Goal: Task Accomplishment & Management: Complete application form

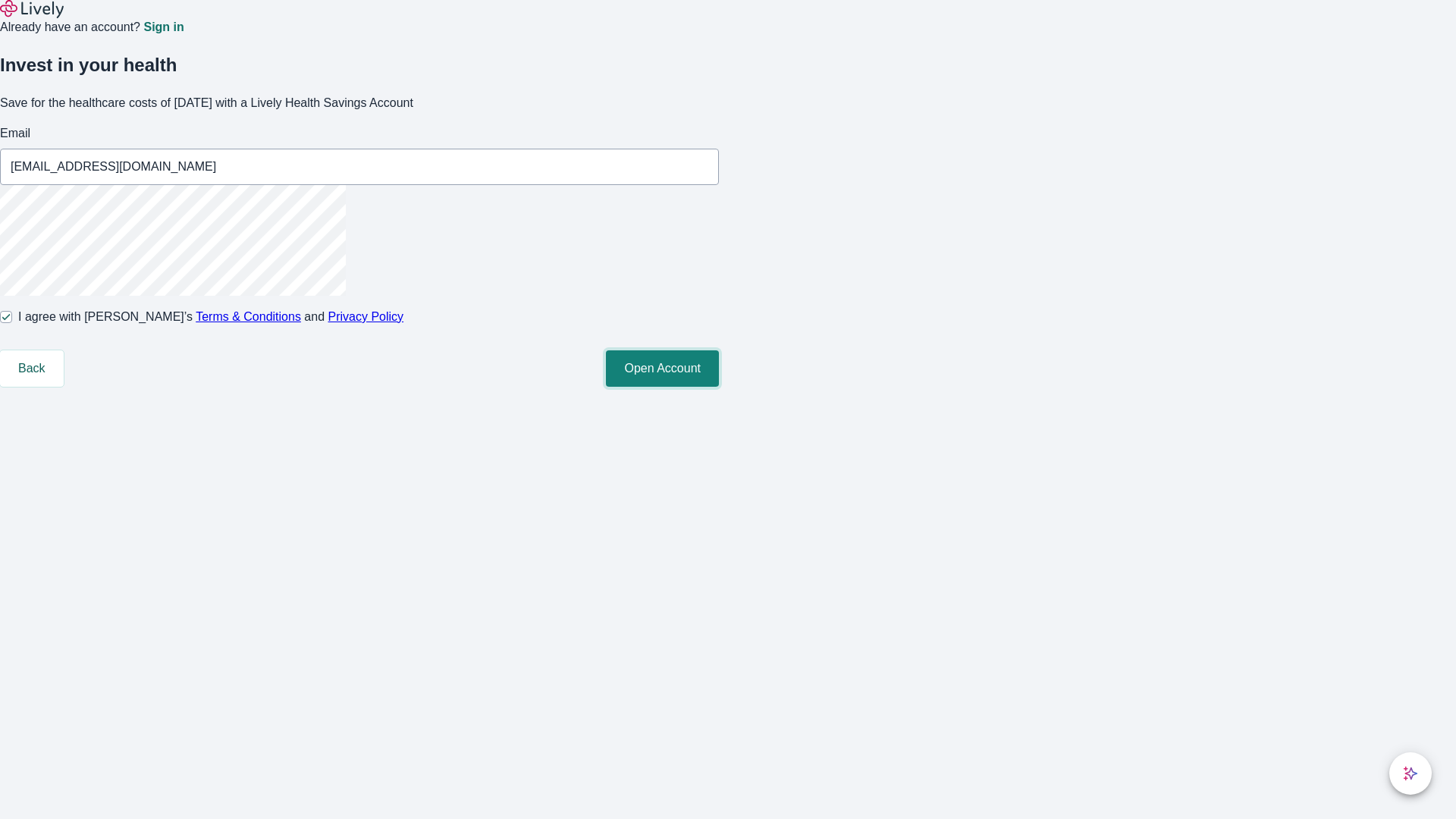
click at [719, 387] on button "Open Account" at bounding box center [663, 368] width 113 height 36
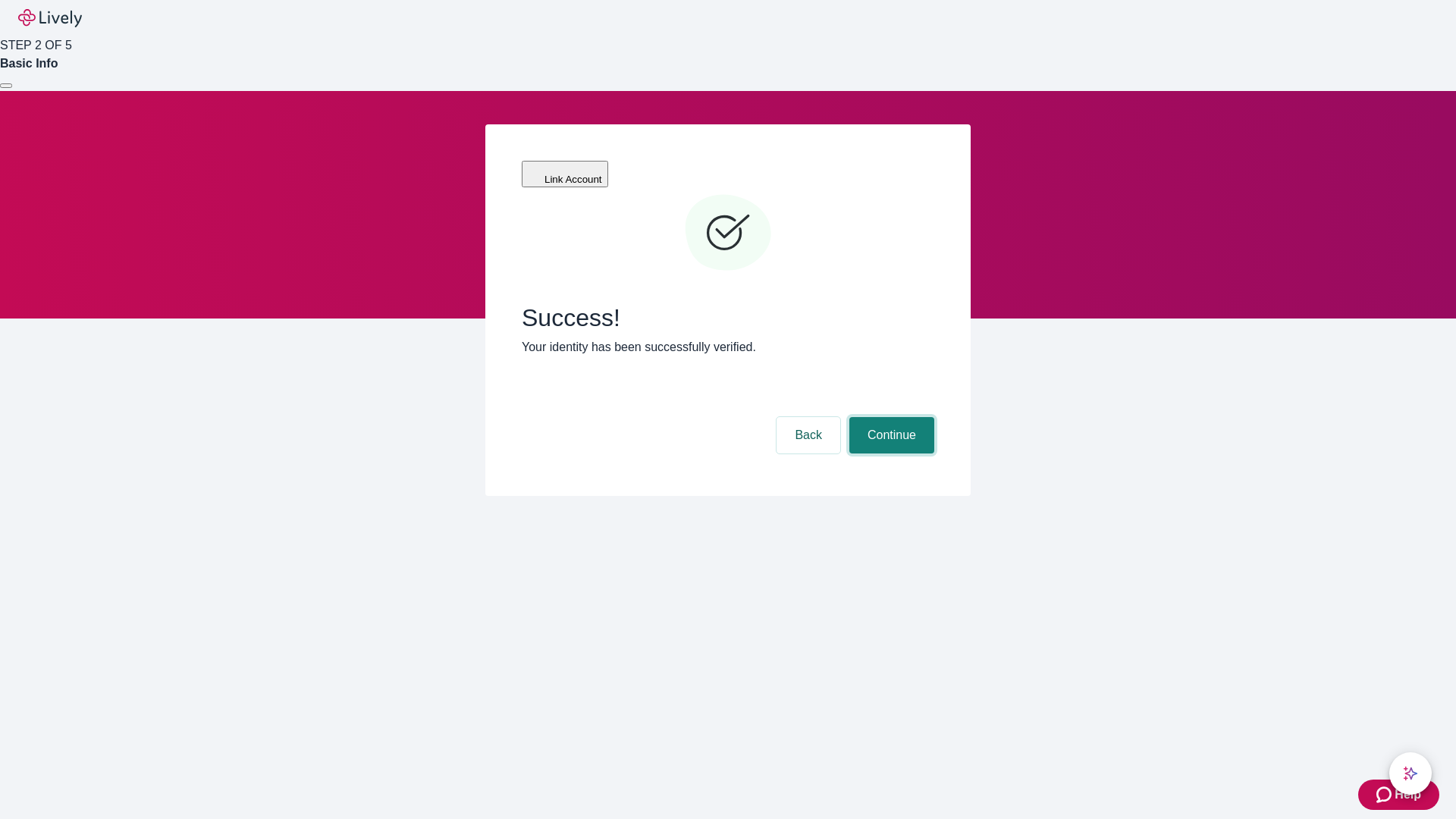
click at [890, 417] on button "Continue" at bounding box center [891, 435] width 85 height 36
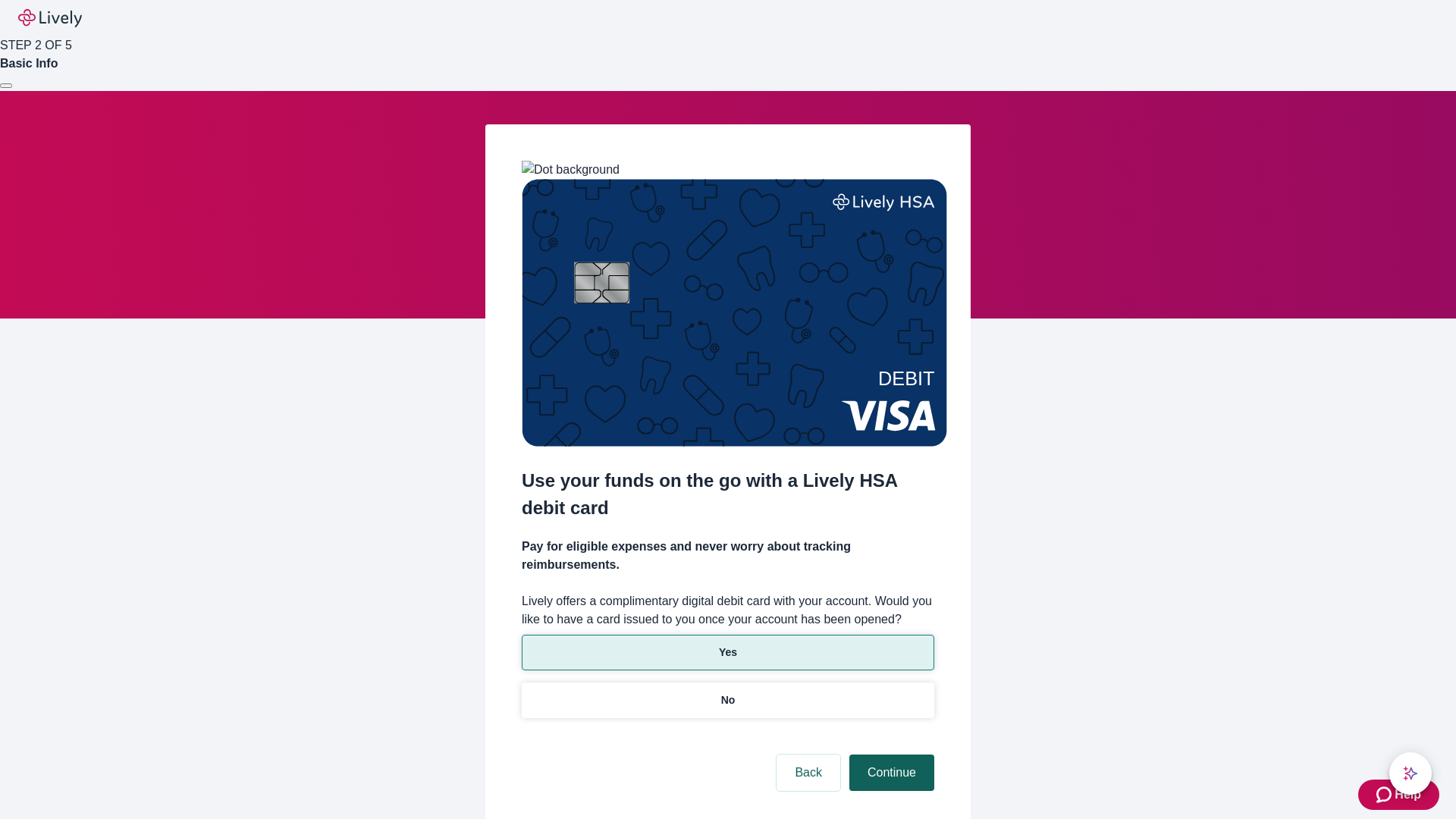
click at [728, 692] on p "No" at bounding box center [728, 700] width 14 height 16
click at [890, 755] on button "Continue" at bounding box center [891, 773] width 85 height 36
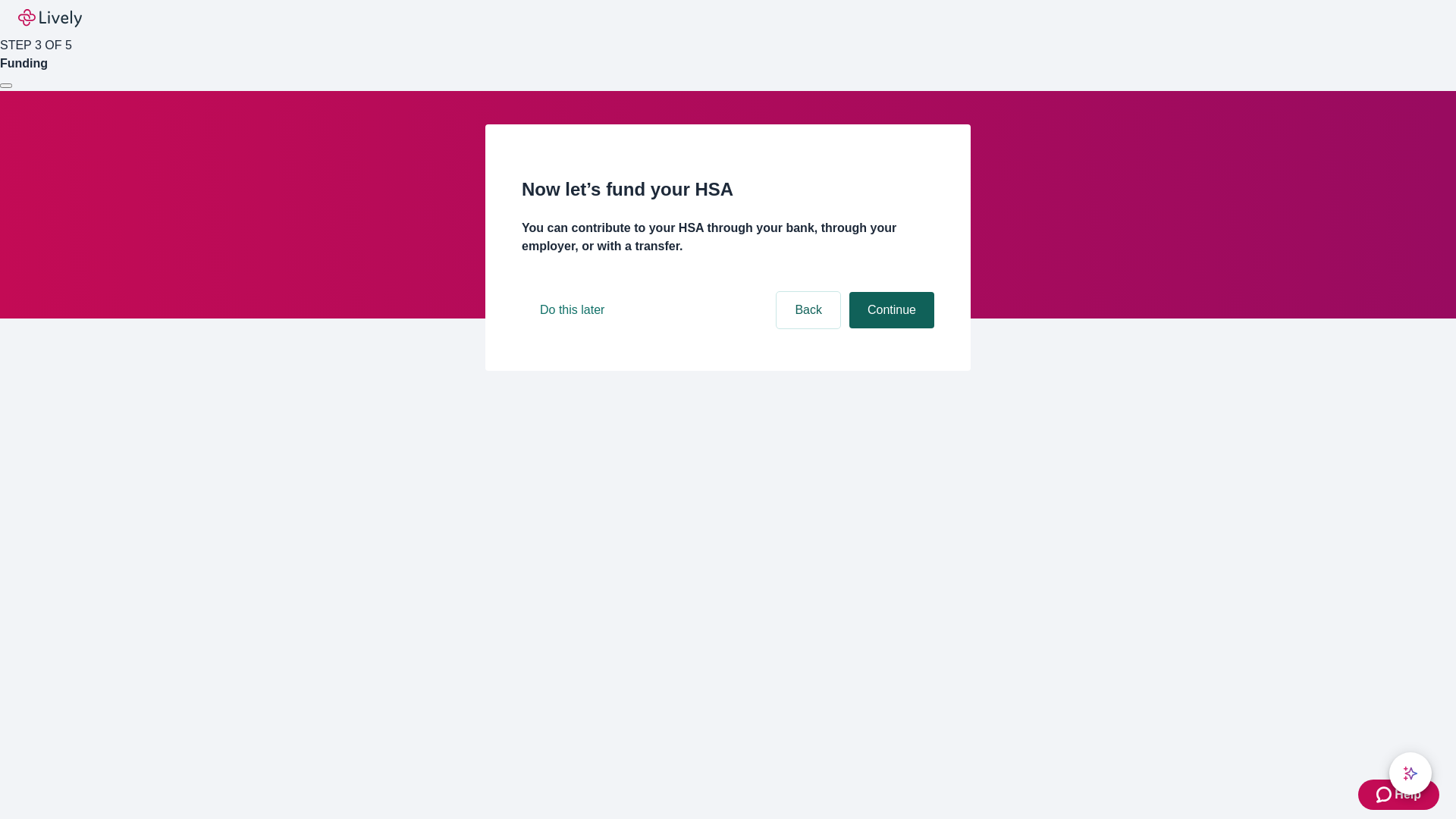
click at [890, 328] on button "Continue" at bounding box center [891, 310] width 85 height 36
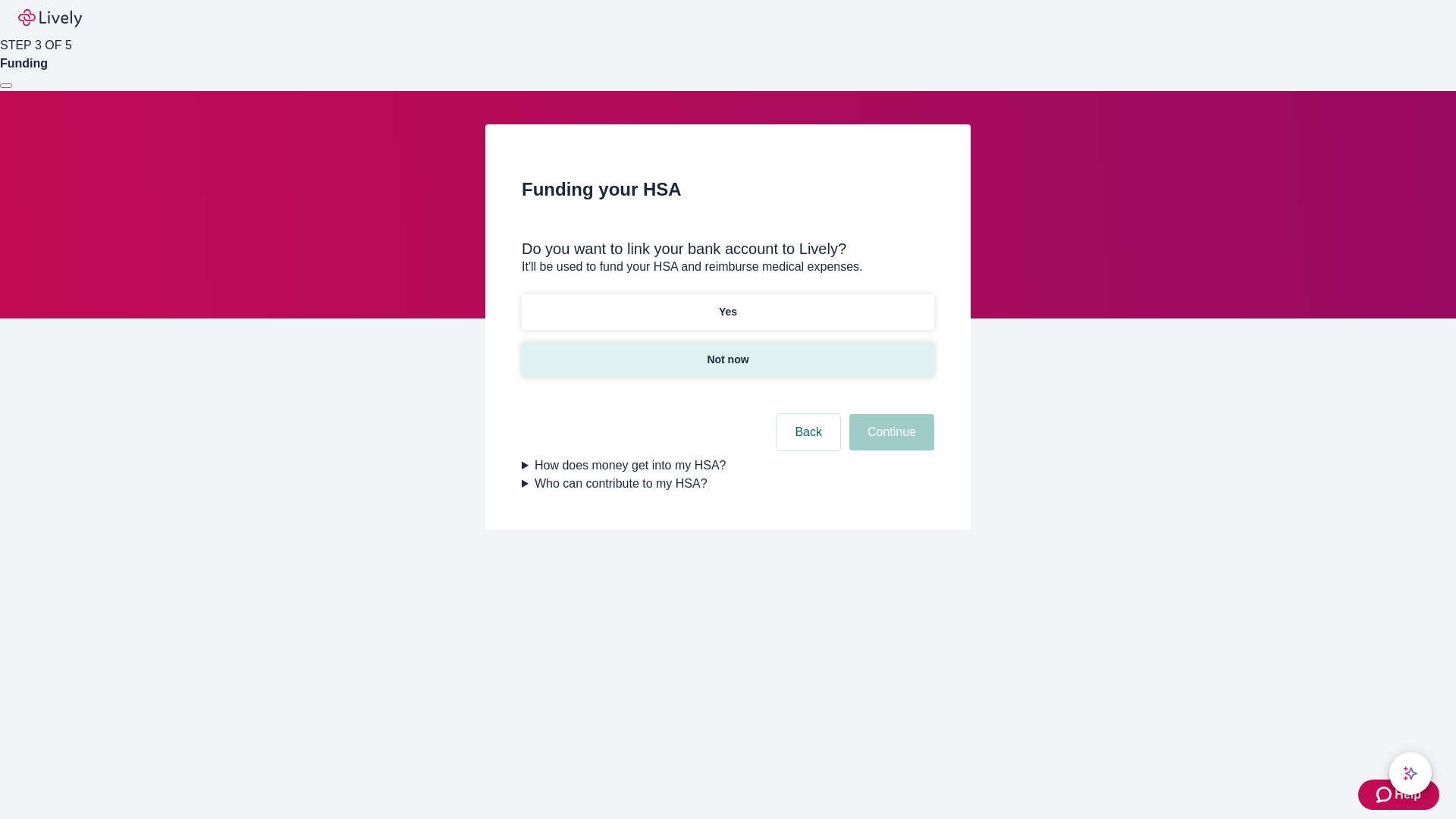
click at [728, 352] on p "Not now" at bounding box center [727, 360] width 41 height 16
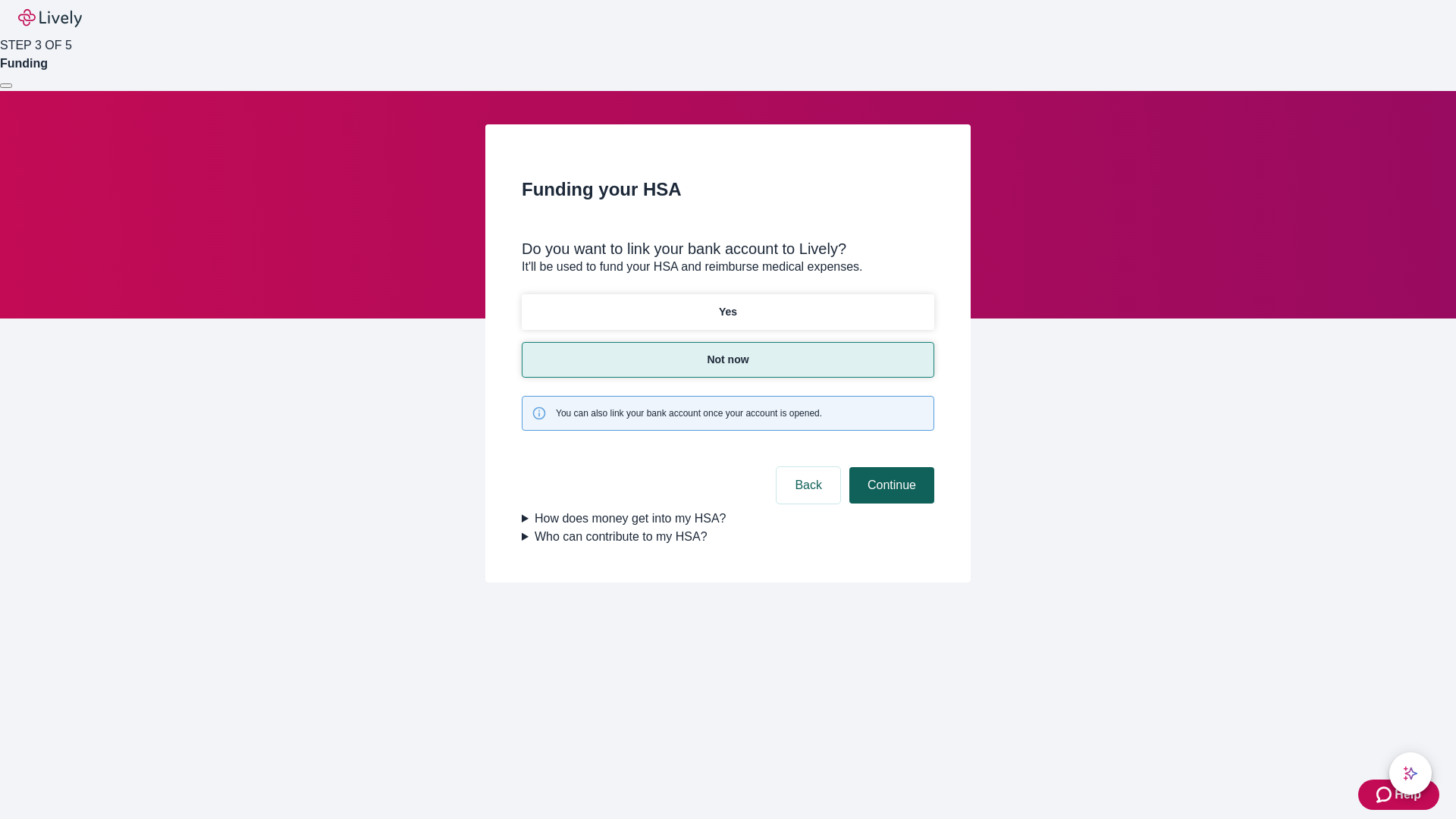
click at [890, 467] on button "Continue" at bounding box center [891, 485] width 85 height 36
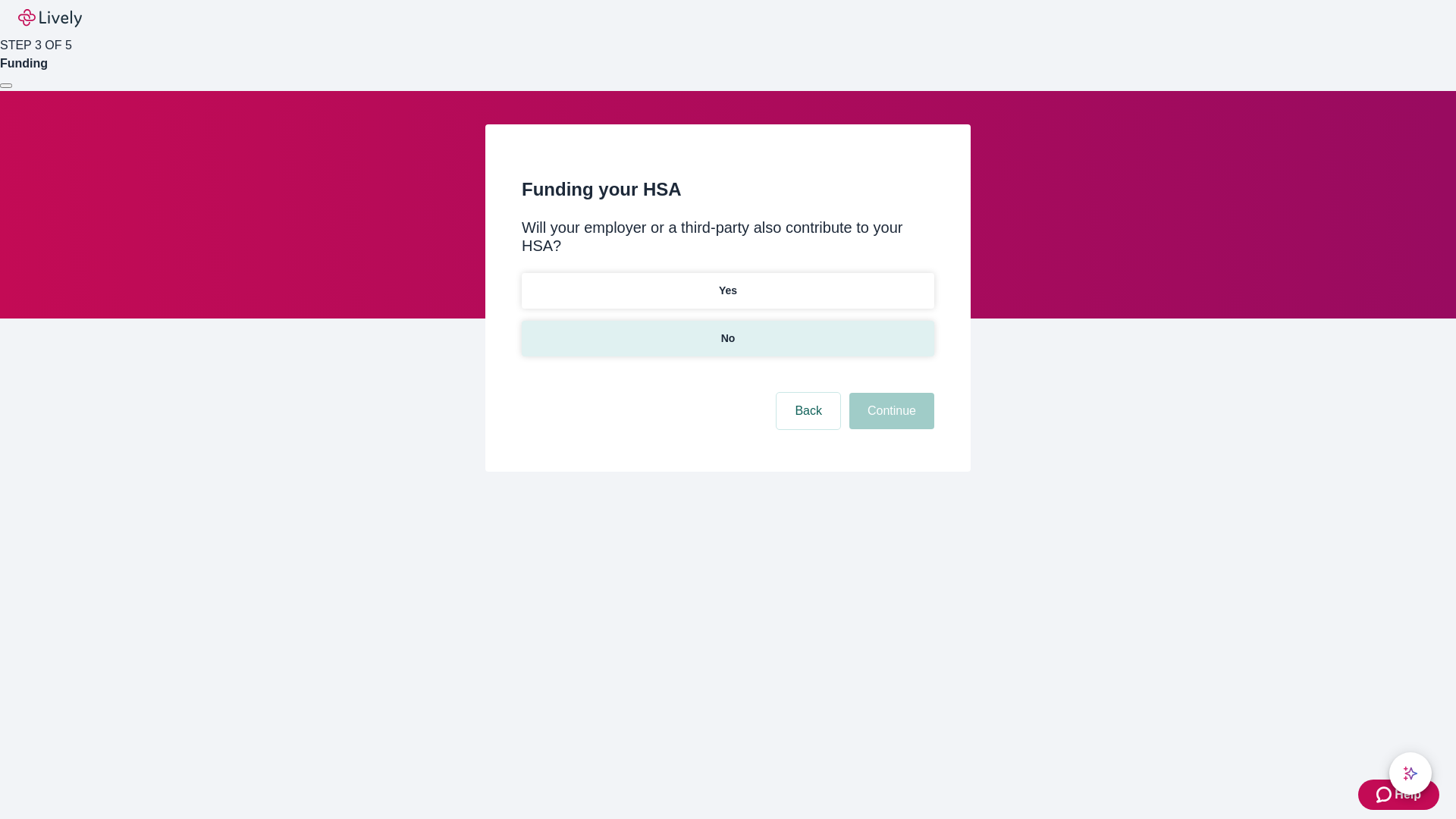
click at [728, 331] on p "No" at bounding box center [728, 339] width 14 height 16
click at [890, 393] on button "Continue" at bounding box center [891, 410] width 85 height 36
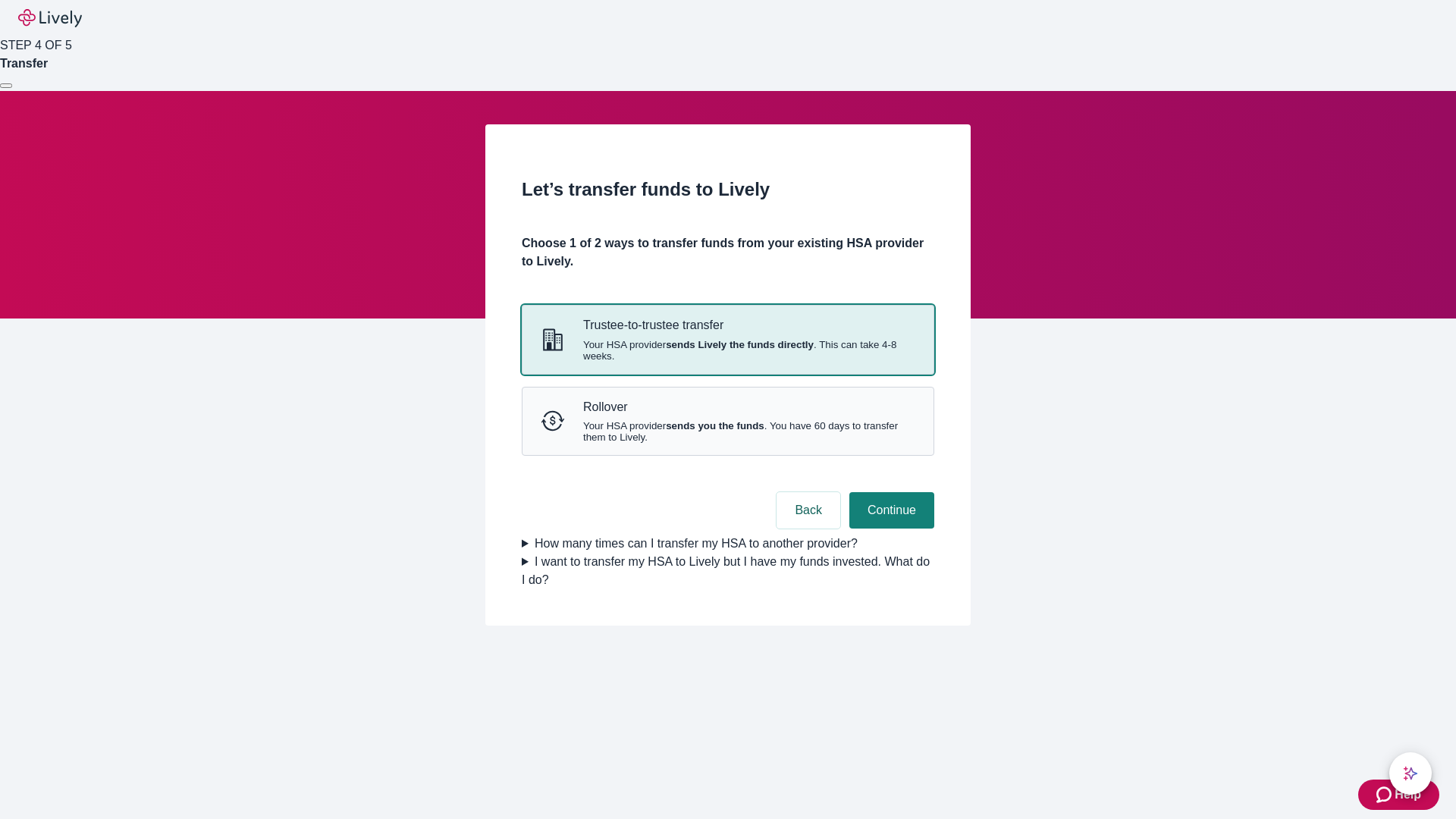
click at [728, 350] on strong "sends Lively the funds directly" at bounding box center [739, 344] width 148 height 11
click at [890, 529] on button "Continue" at bounding box center [891, 510] width 85 height 36
